Goal: Book appointment/travel/reservation

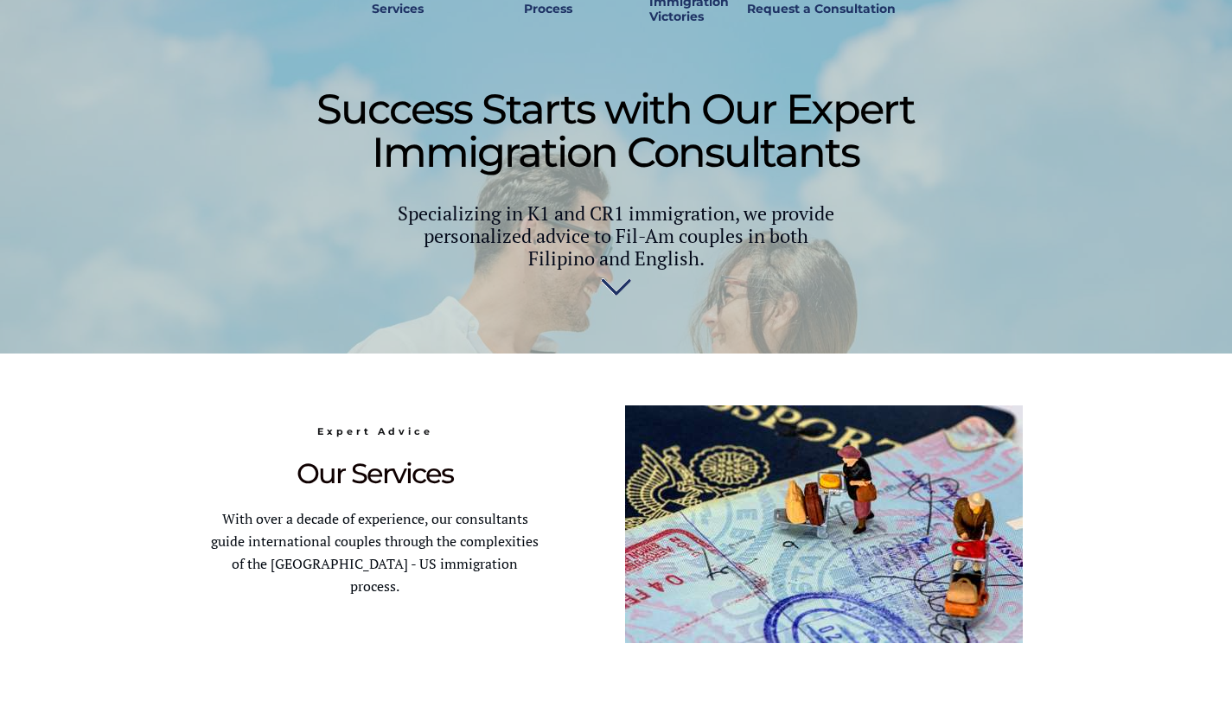
scroll to position [613, 0]
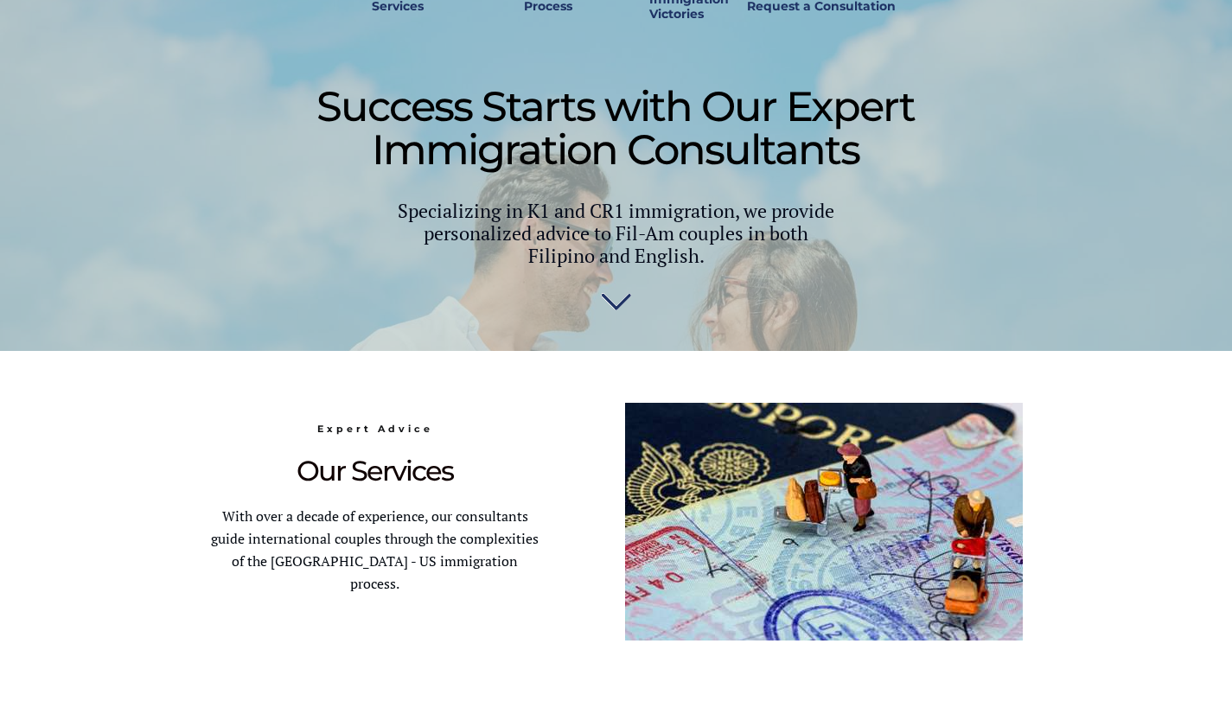
drag, startPoint x: 158, startPoint y: 175, endPoint x: 979, endPoint y: 361, distance: 842.2
click at [979, 361] on div at bounding box center [616, 700] width 813 height 698
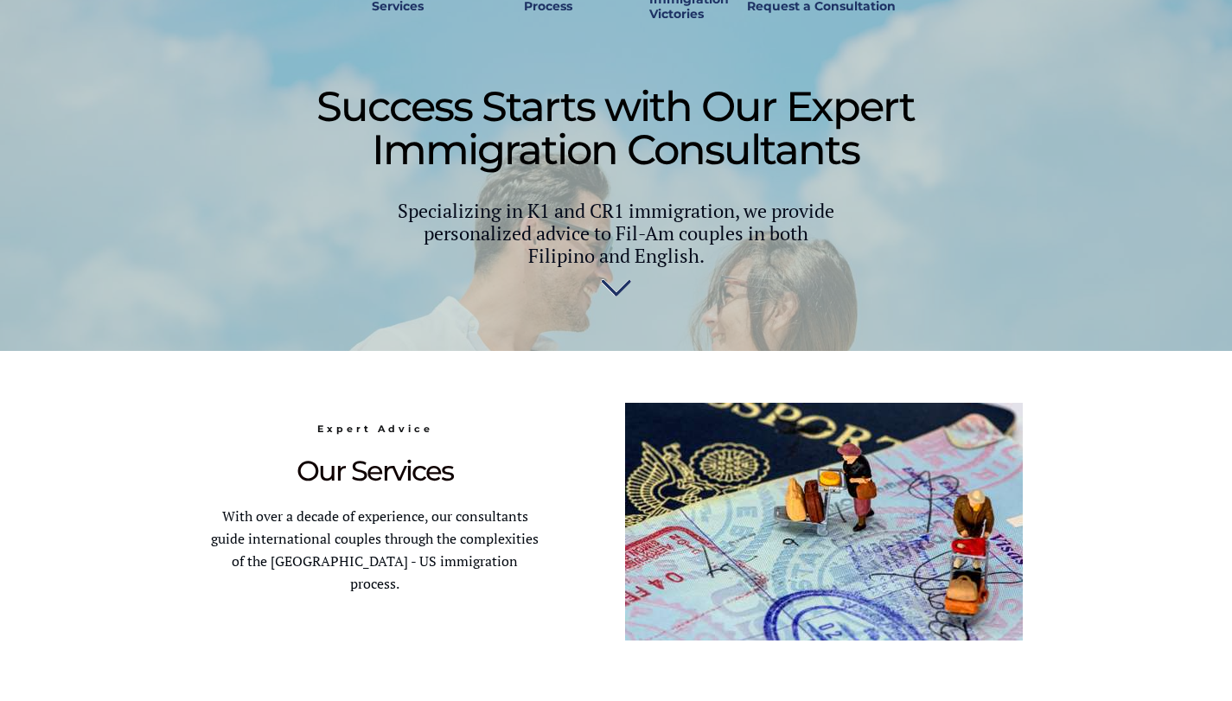
click at [979, 361] on div at bounding box center [616, 700] width 813 height 698
click at [980, 361] on div at bounding box center [616, 700] width 813 height 698
click at [981, 361] on div at bounding box center [616, 700] width 813 height 698
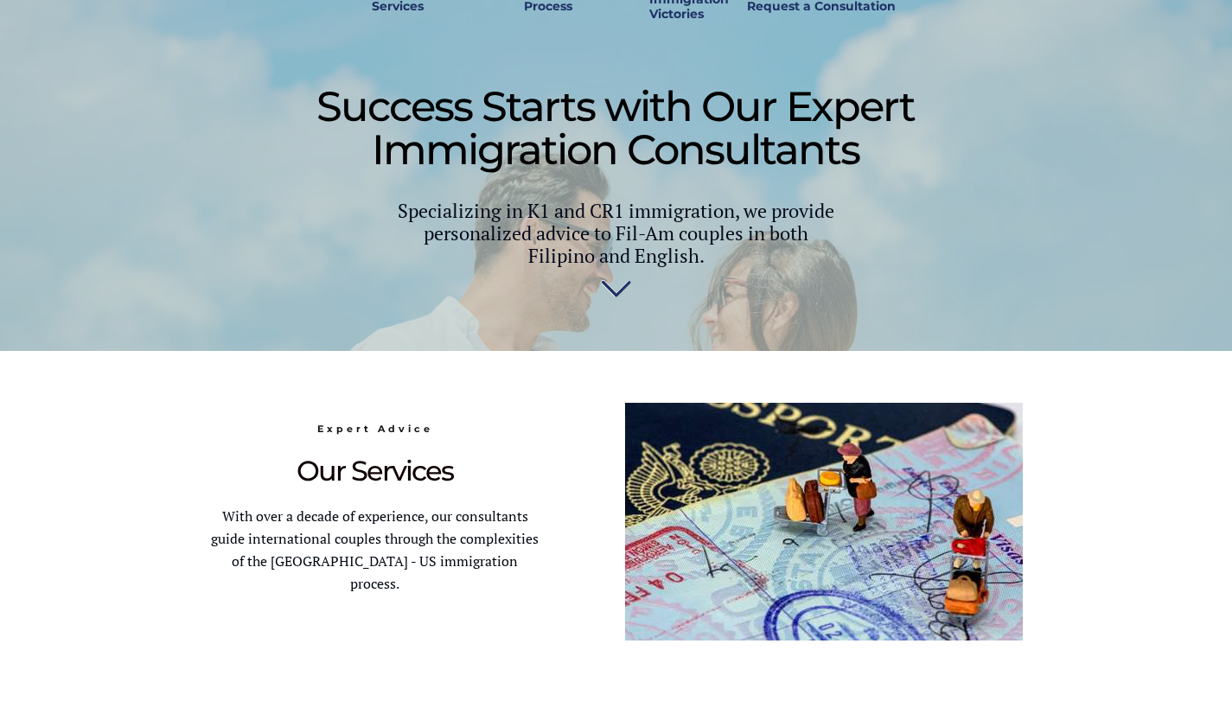
click at [981, 361] on div at bounding box center [616, 700] width 813 height 698
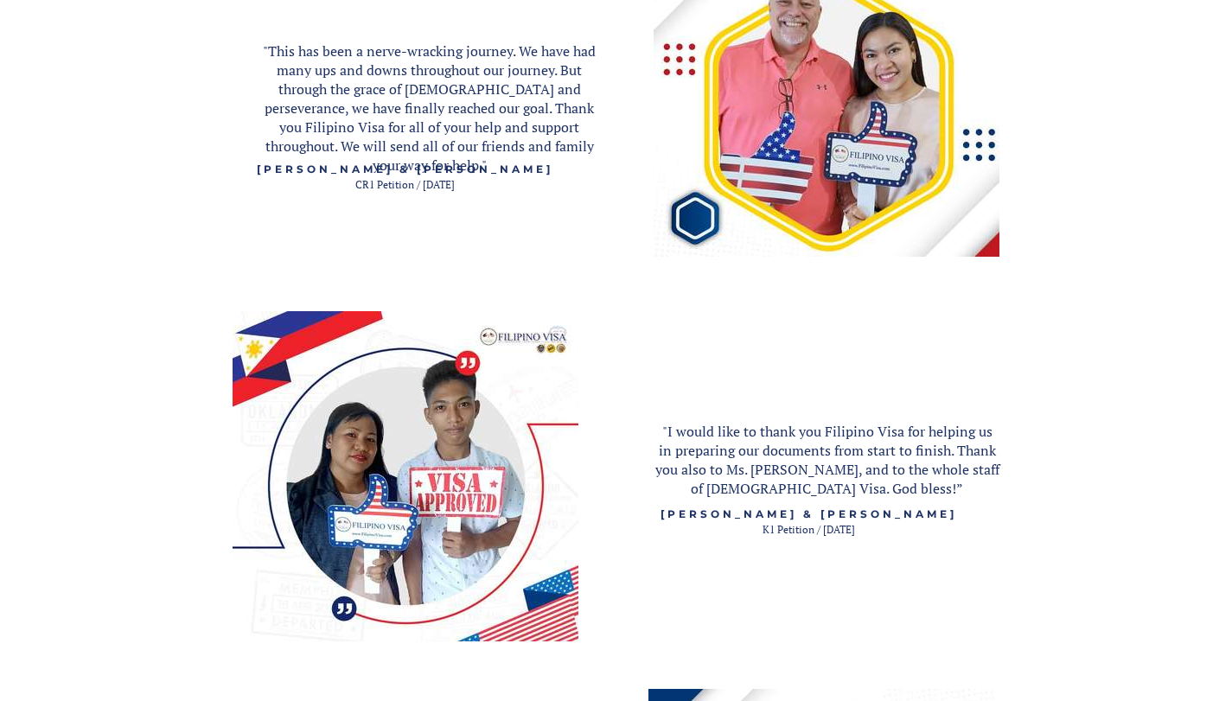
scroll to position [3455, 0]
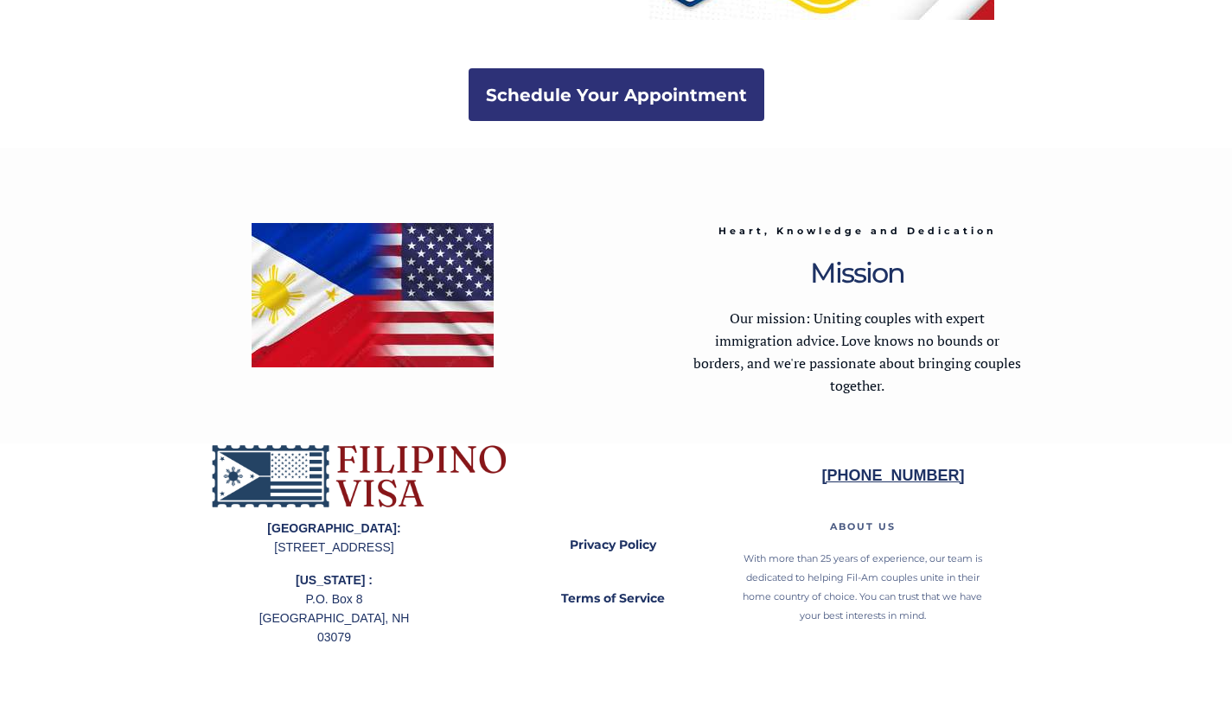
drag, startPoint x: 66, startPoint y: 675, endPoint x: 142, endPoint y: 692, distance: 77.8
click at [142, 692] on div at bounding box center [616, 572] width 1232 height 258
click at [425, 232] on img at bounding box center [373, 295] width 242 height 144
click at [405, 411] on div at bounding box center [616, 296] width 813 height 296
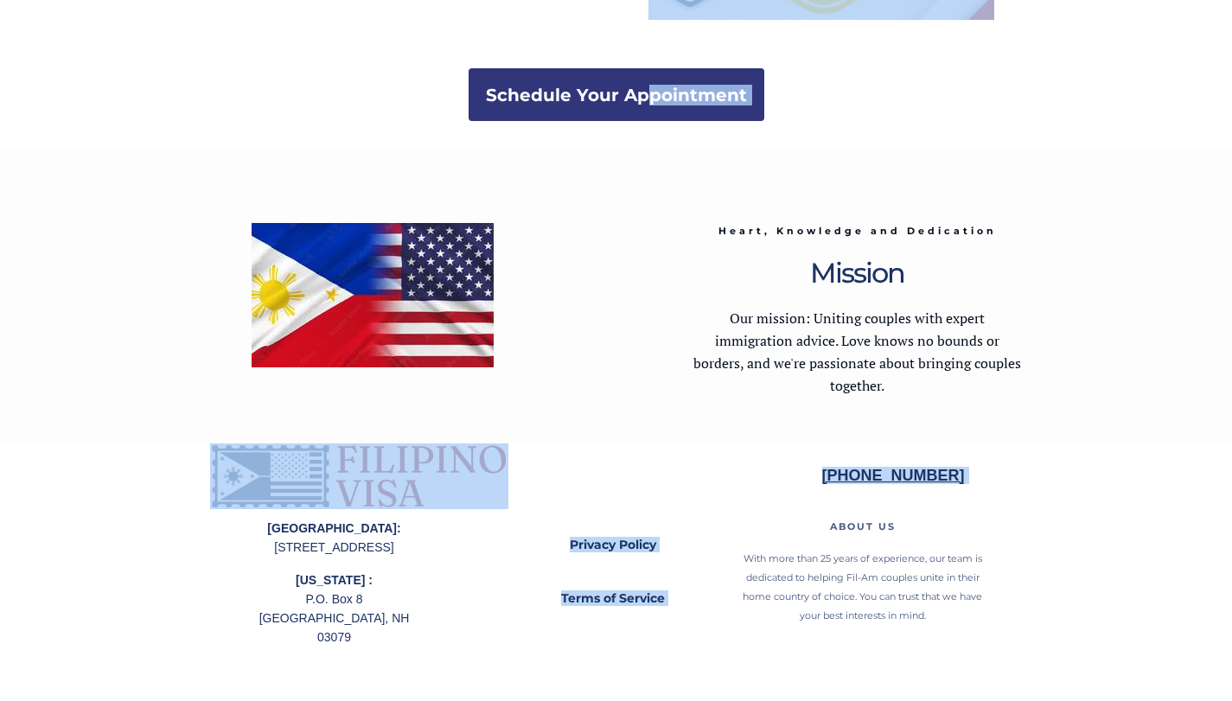
drag, startPoint x: 734, startPoint y: 429, endPoint x: 613, endPoint y: 83, distance: 366.4
click at [611, 68] on link "Schedule Your Appointment" at bounding box center [617, 94] width 296 height 53
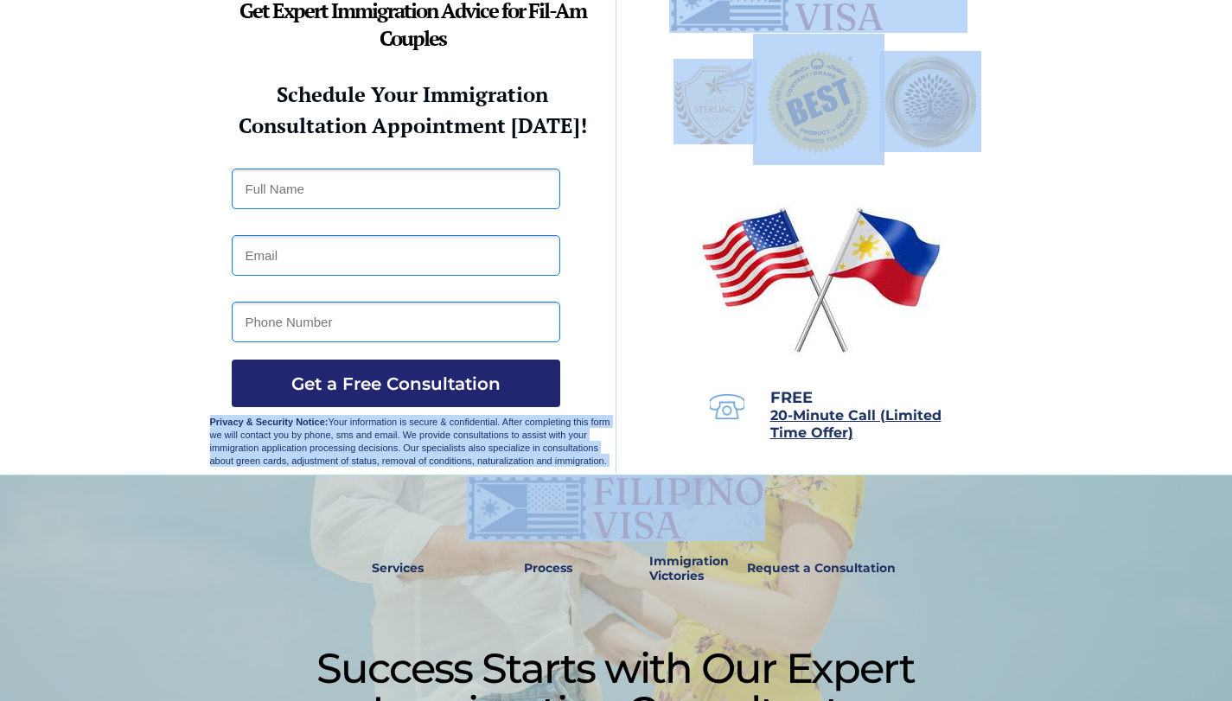
click at [609, 67] on div at bounding box center [616, 212] width 813 height 525
click at [614, 71] on div at bounding box center [616, 212] width 813 height 525
